Goal: Check status: Check status

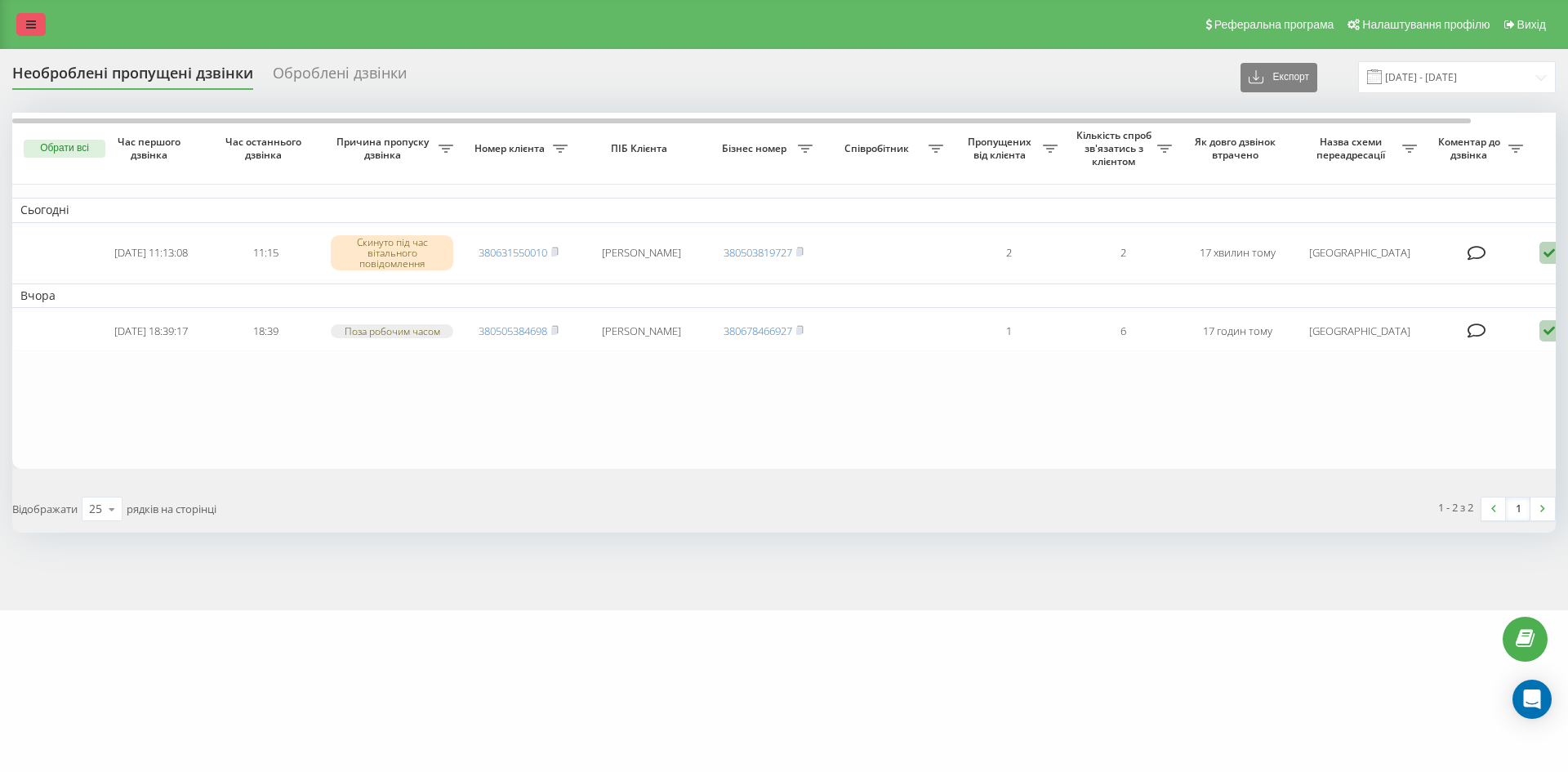
click at [40, 34] on link at bounding box center [31, 25] width 29 height 23
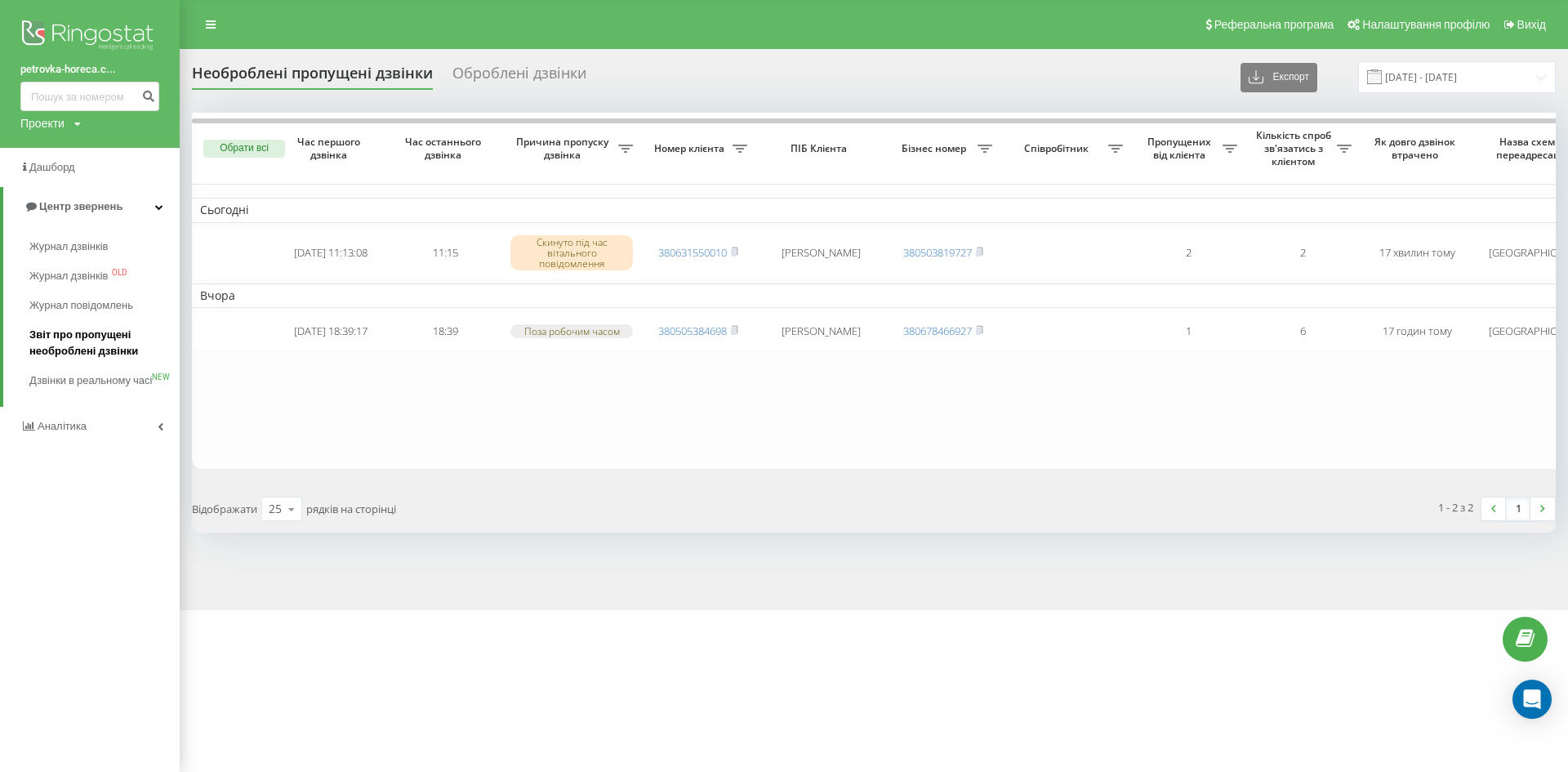
click at [101, 346] on span "Звіт про пропущені необроблені дзвінки" at bounding box center [99, 342] width 142 height 33
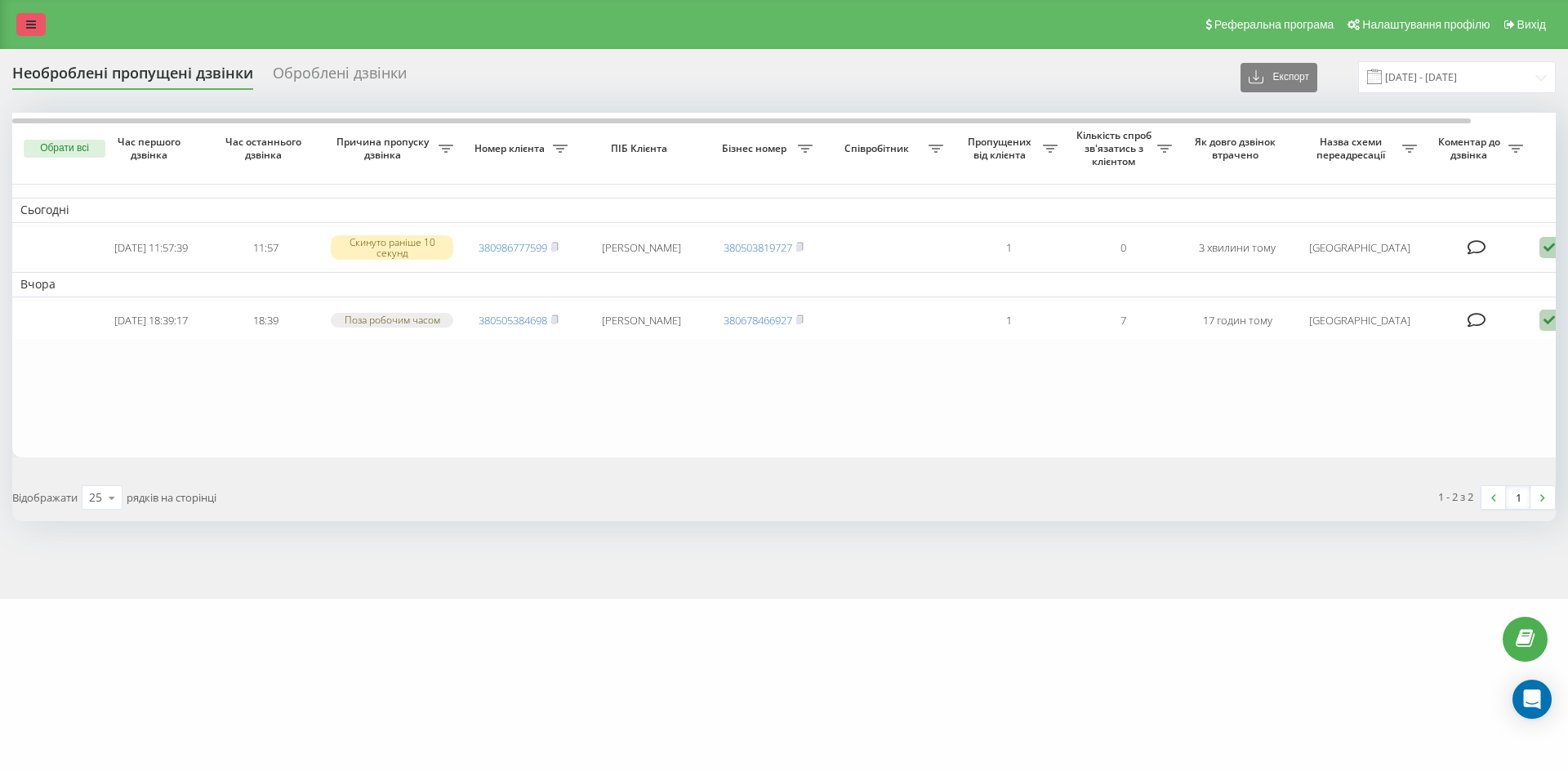
click at [18, 28] on link at bounding box center [31, 25] width 29 height 23
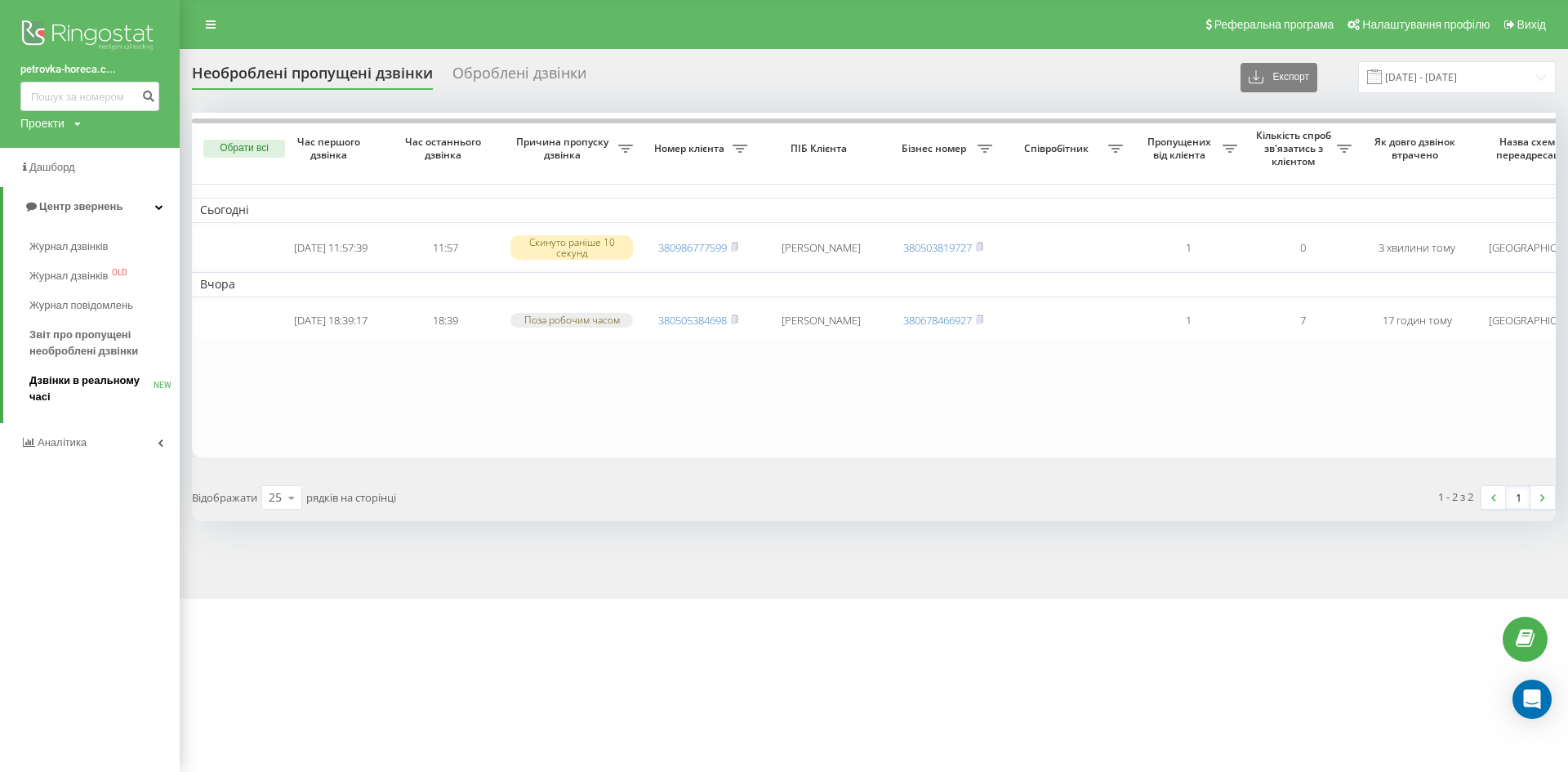
click at [104, 388] on span "Дзвінки в реальному часі" at bounding box center [91, 388] width 124 height 33
click at [99, 375] on span "Дзвінки в реальному часі" at bounding box center [91, 388] width 124 height 33
